Goal: Find contact information: Find contact information

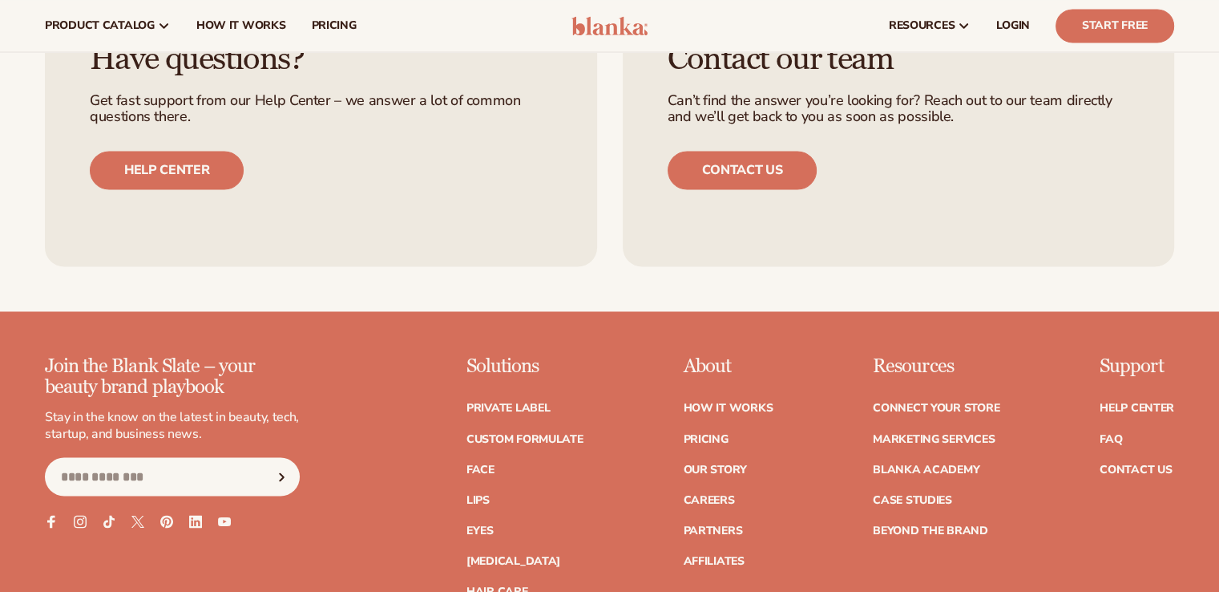
scroll to position [2773, 0]
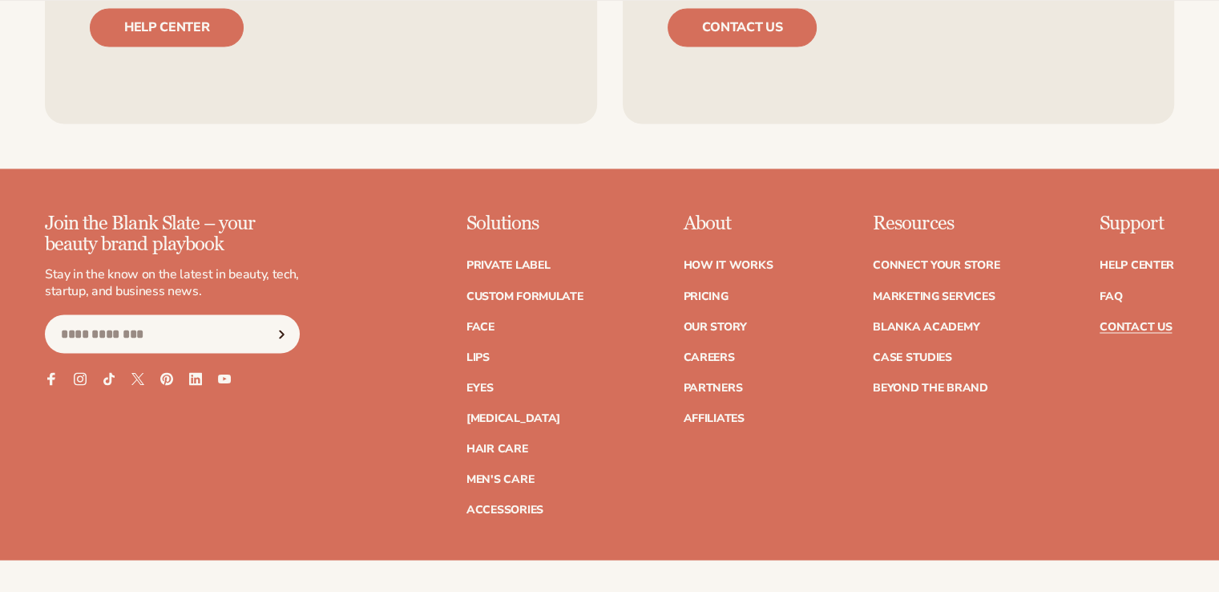
click at [1103, 325] on link "Contact Us" at bounding box center [1136, 326] width 72 height 11
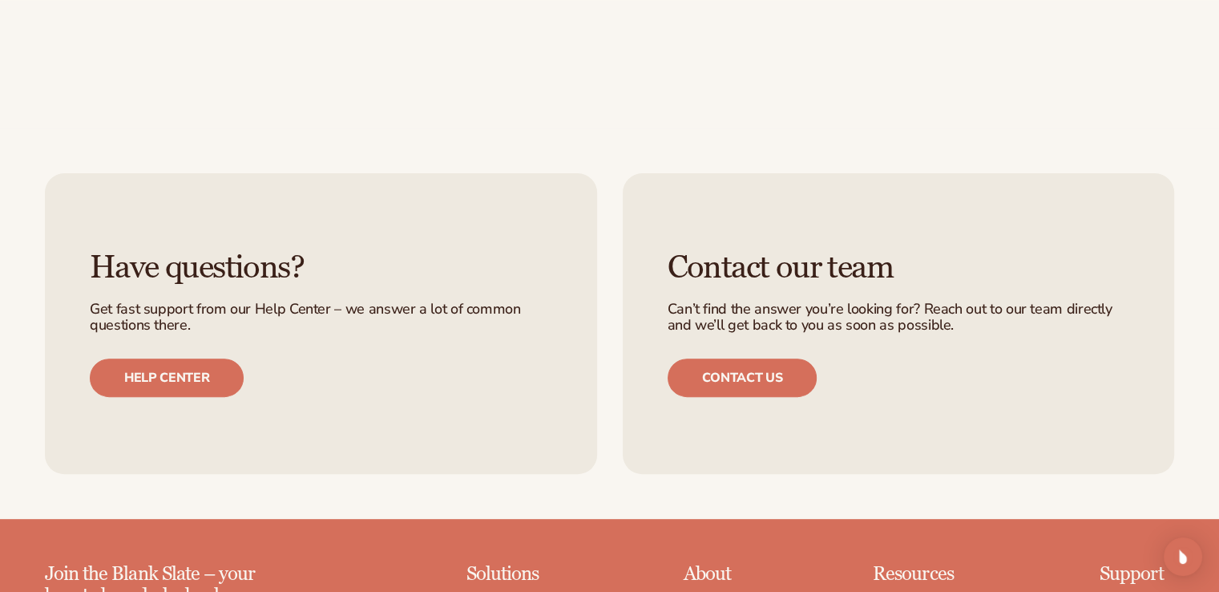
scroll to position [962, 0]
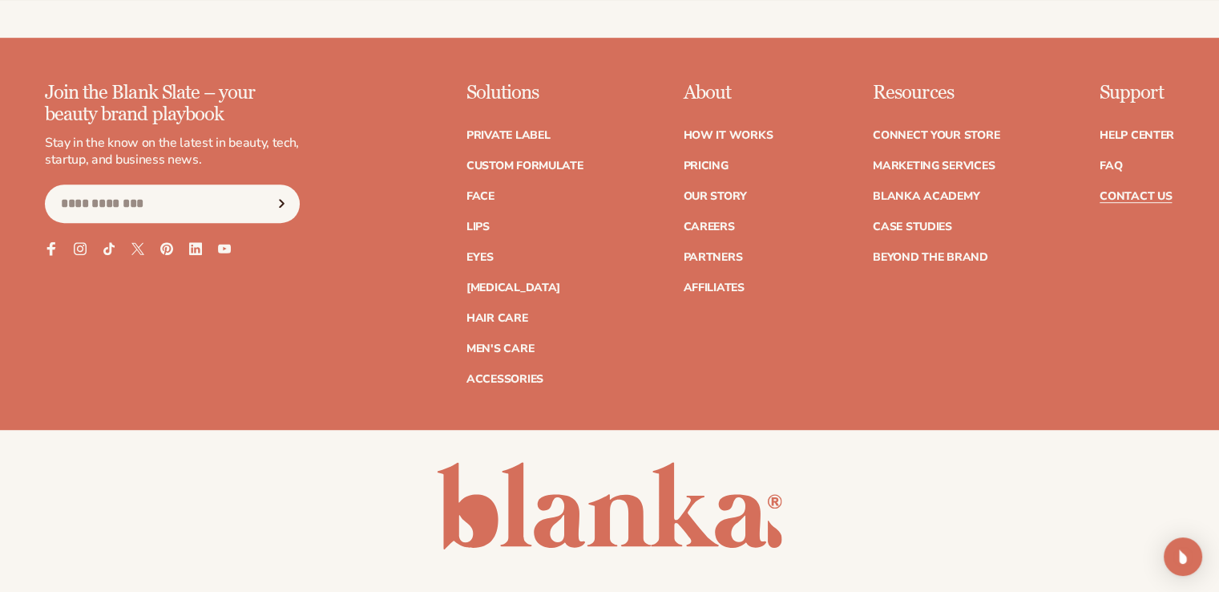
click at [51, 245] on icon at bounding box center [51, 248] width 9 height 14
